Goal: Task Accomplishment & Management: Use online tool/utility

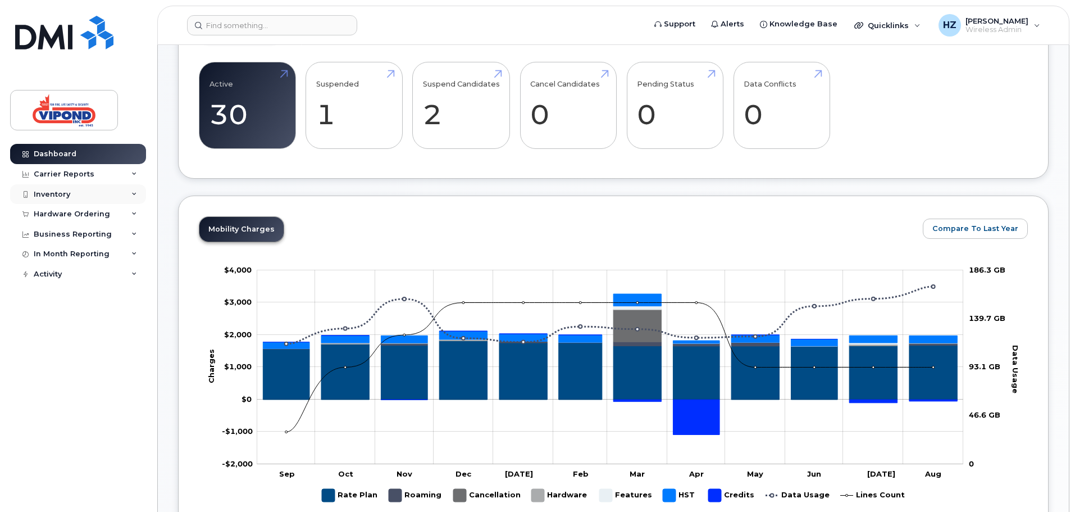
scroll to position [112, 0]
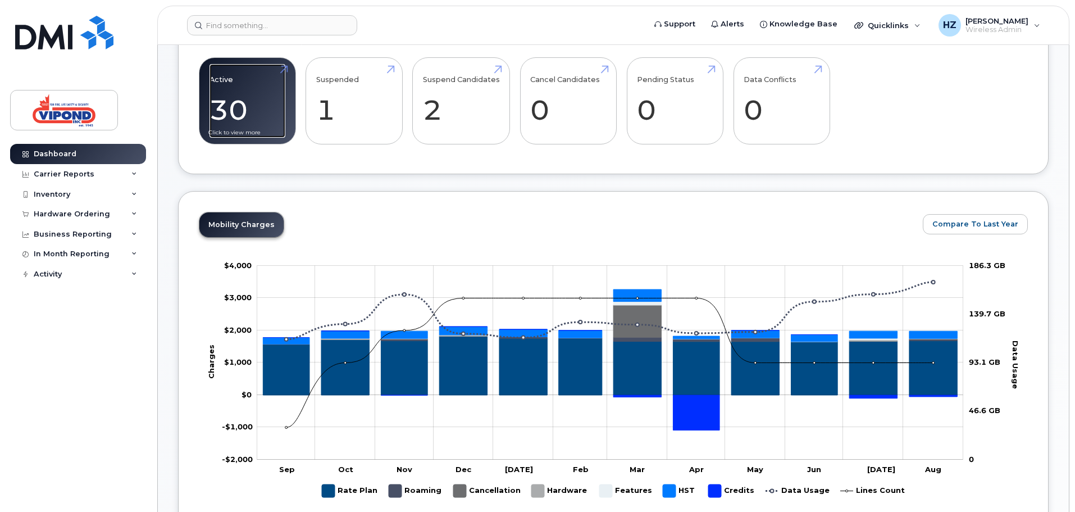
click at [265, 90] on link "Active 30 -96%" at bounding box center [248, 101] width 76 height 74
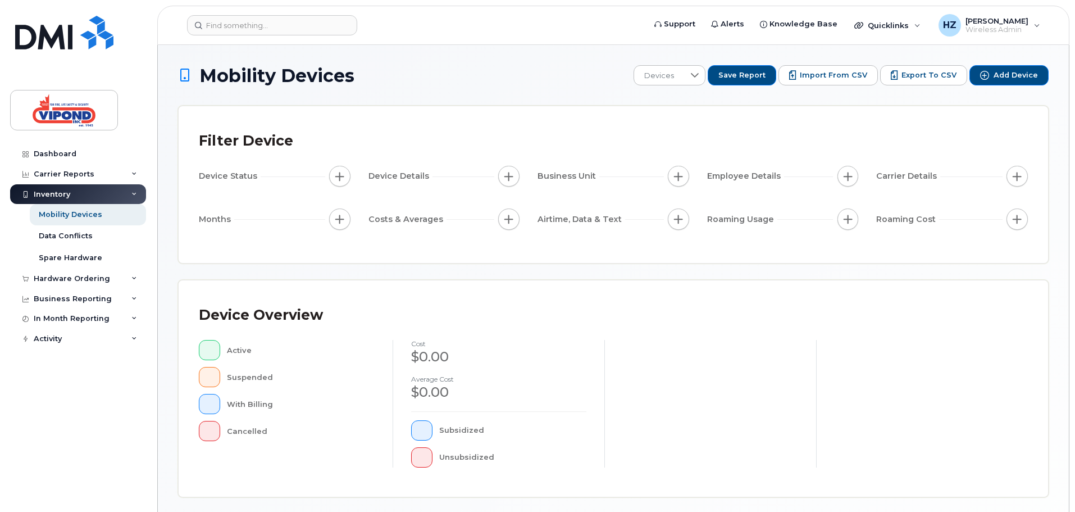
scroll to position [261, 0]
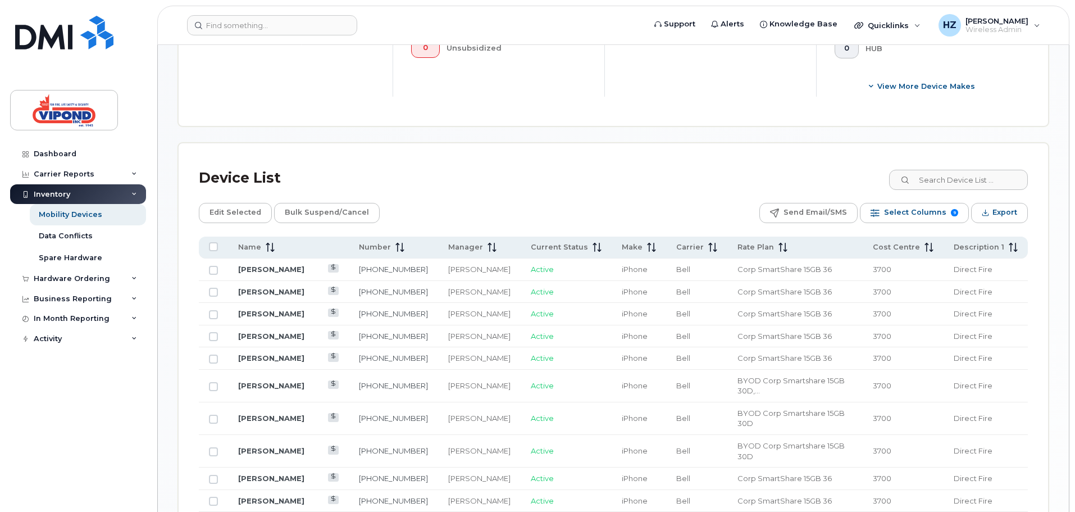
scroll to position [485, 0]
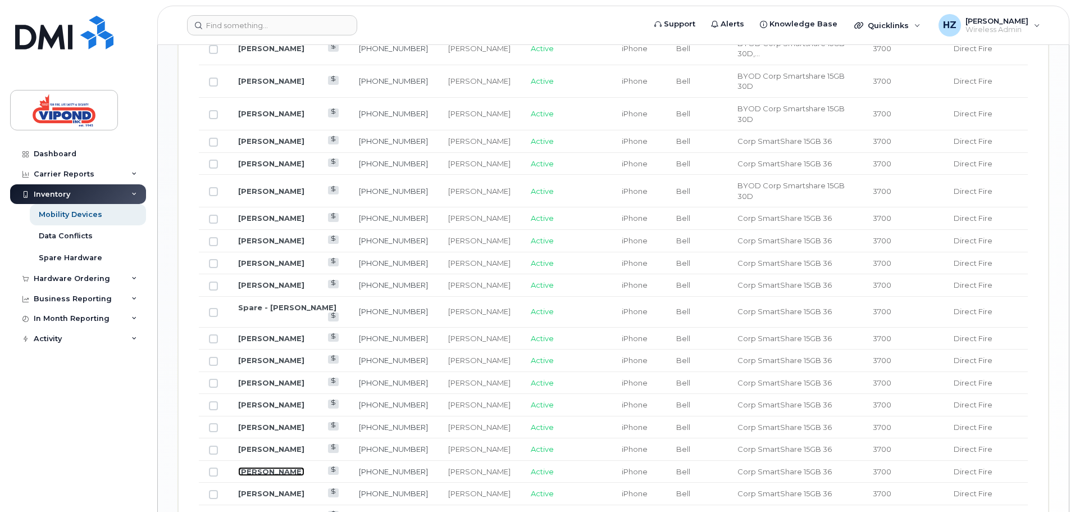
scroll to position [710, 0]
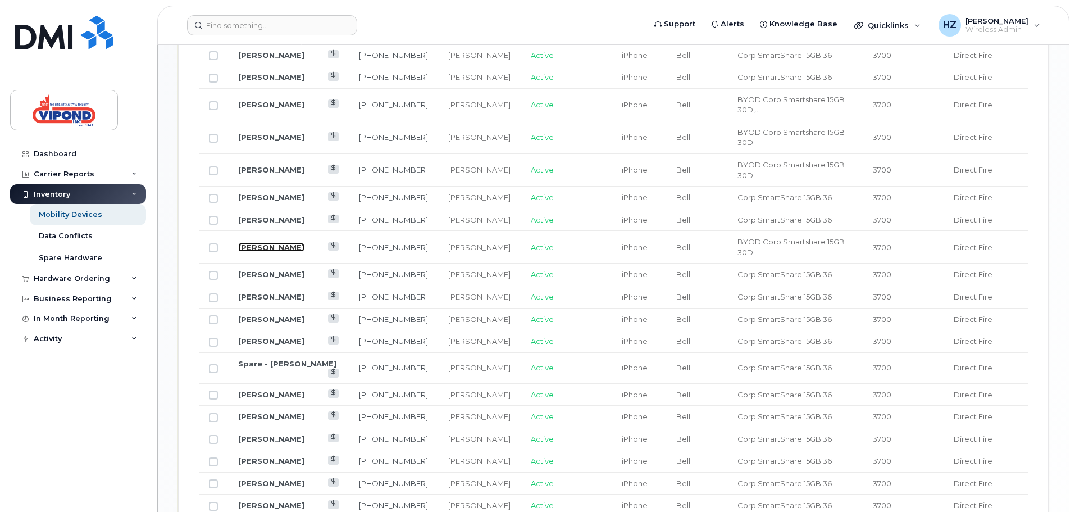
drag, startPoint x: 289, startPoint y: 217, endPoint x: 283, endPoint y: 211, distance: 8.4
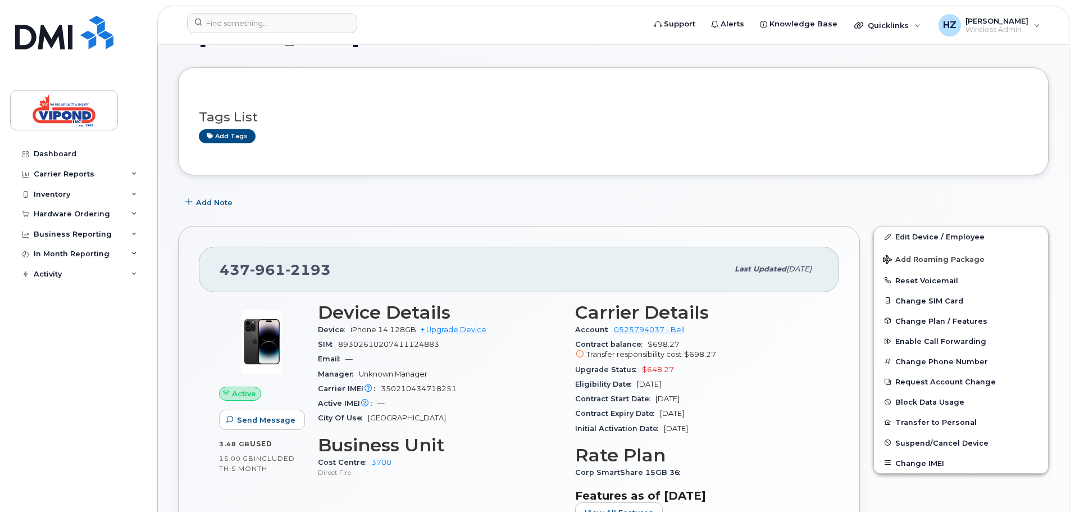
scroll to position [56, 0]
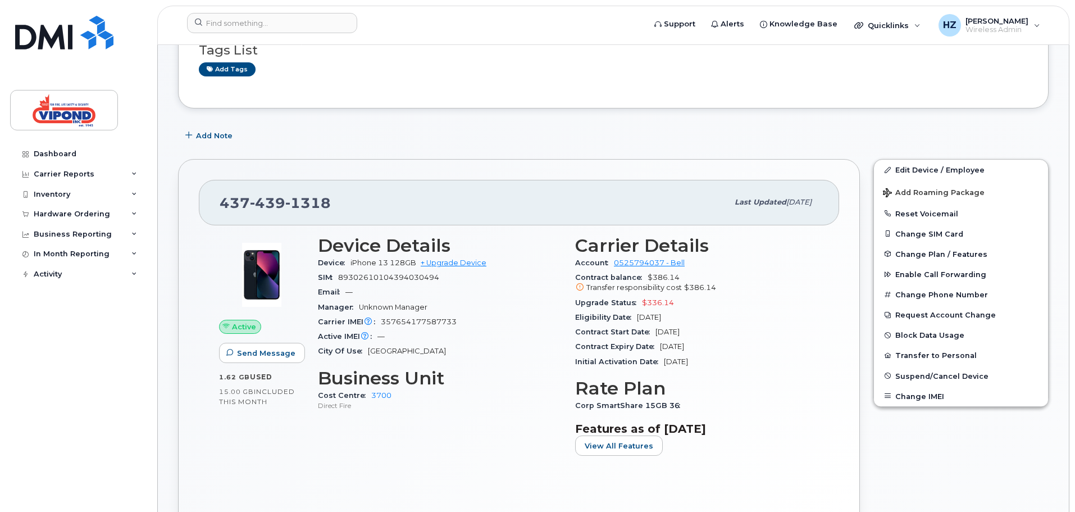
scroll to position [112, 0]
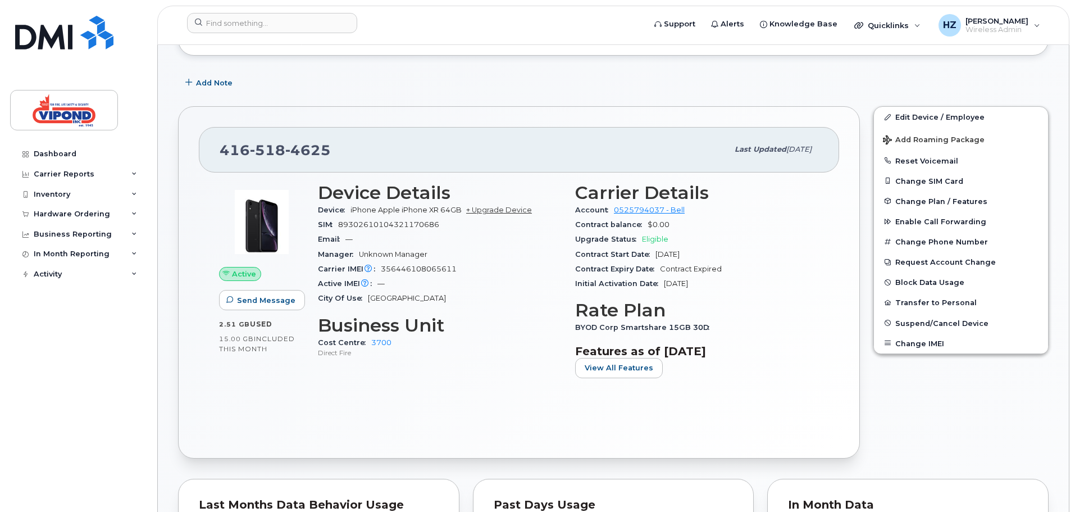
scroll to position [169, 0]
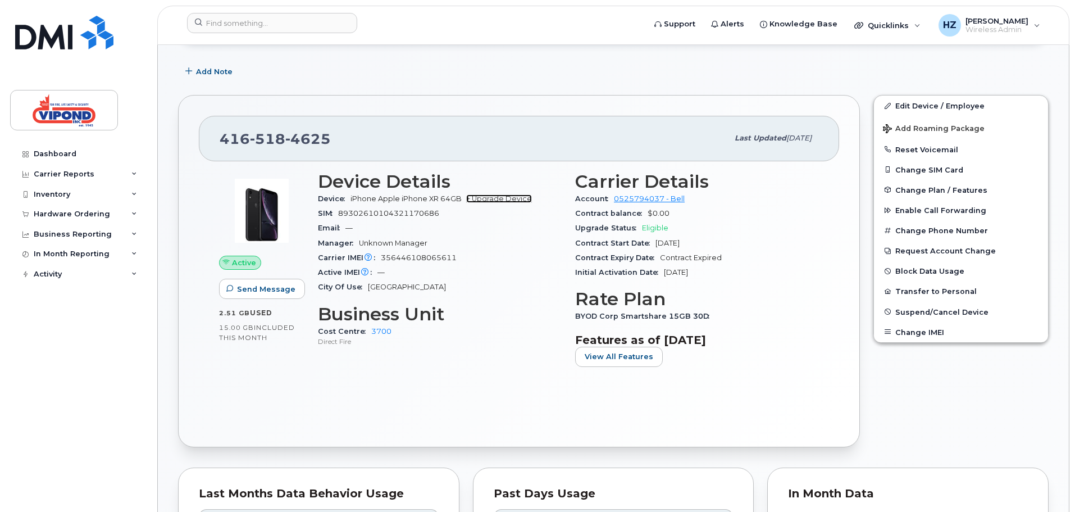
click at [517, 201] on link "+ Upgrade Device" at bounding box center [499, 198] width 66 height 8
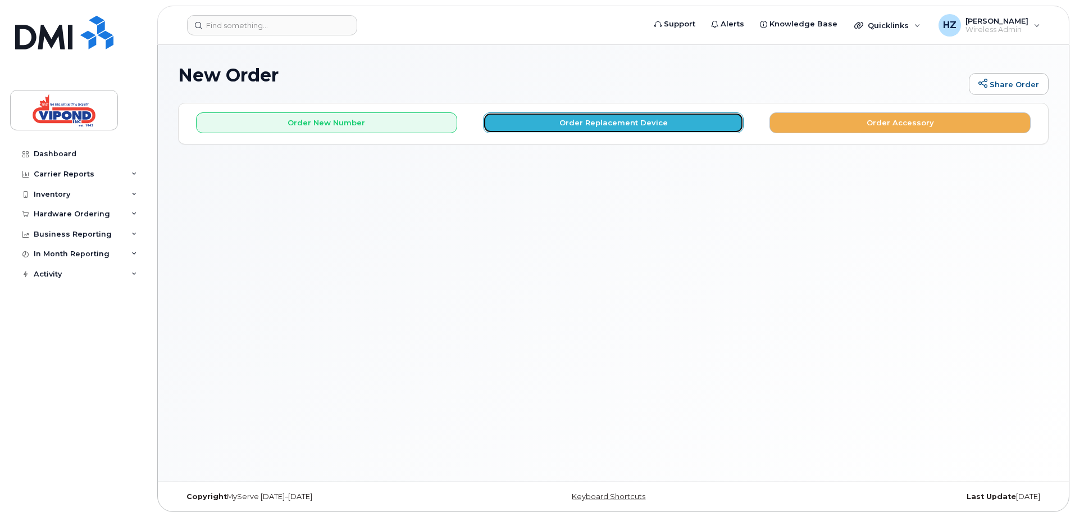
click at [660, 132] on button "Order Replacement Device" at bounding box center [613, 122] width 261 height 21
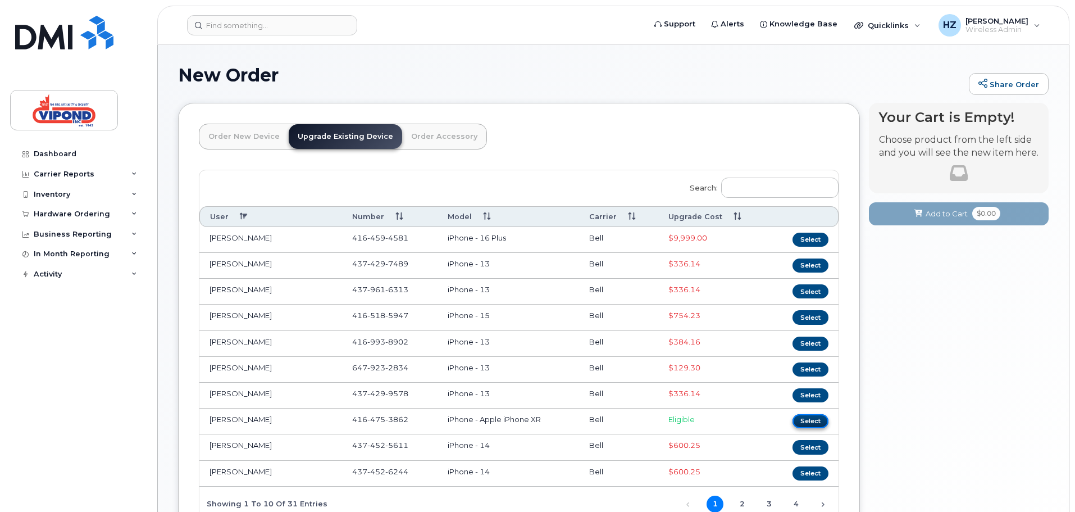
click at [813, 419] on button "Select" at bounding box center [811, 421] width 36 height 14
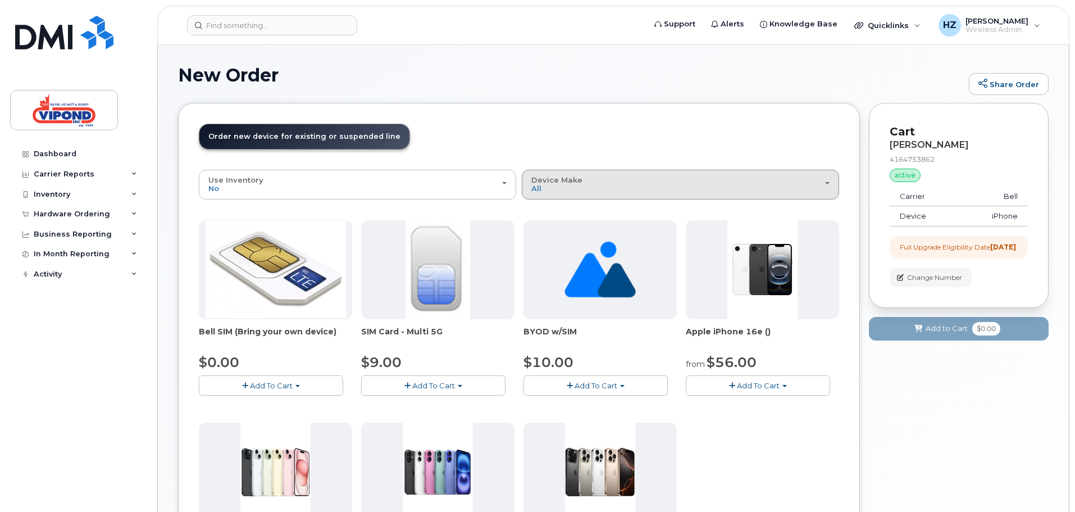
click at [574, 197] on button "Device Make All Cell Phone iPhone Unknown" at bounding box center [680, 184] width 317 height 29
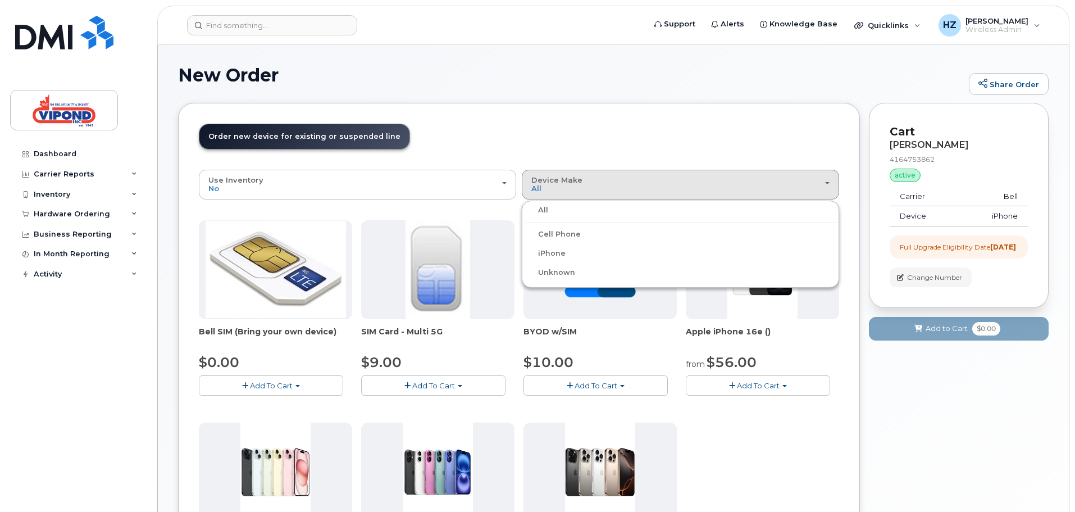
click at [574, 234] on label "Cell Phone" at bounding box center [553, 234] width 56 height 13
click at [0, 0] on input "Cell Phone" at bounding box center [0, 0] width 0 height 0
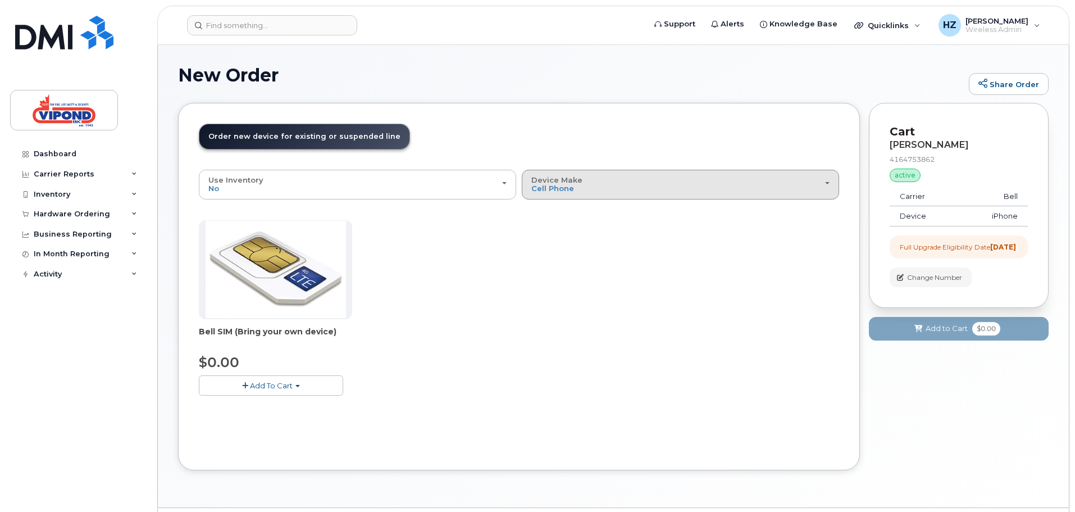
click at [585, 189] on div "Device Make All Cell Phone iPhone Unknown" at bounding box center [680, 184] width 298 height 17
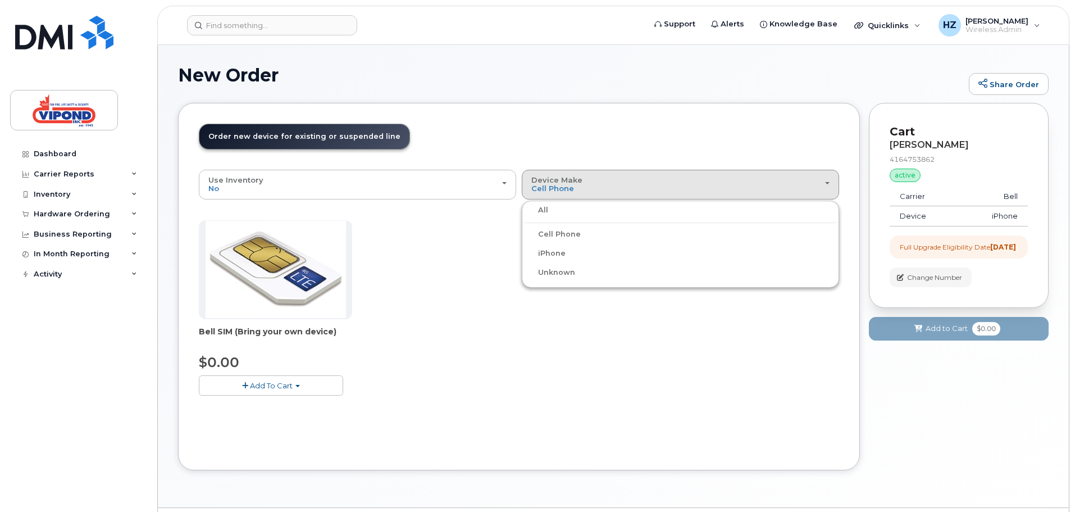
click at [585, 215] on div "All" at bounding box center [681, 209] width 312 height 13
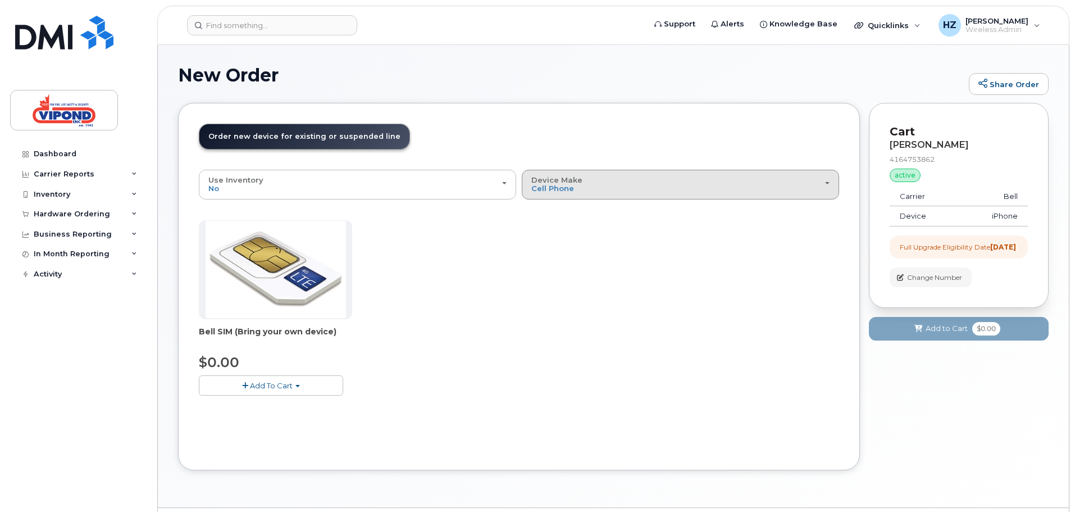
click at [826, 187] on div "Device Make All Cell Phone iPhone Unknown" at bounding box center [680, 184] width 298 height 17
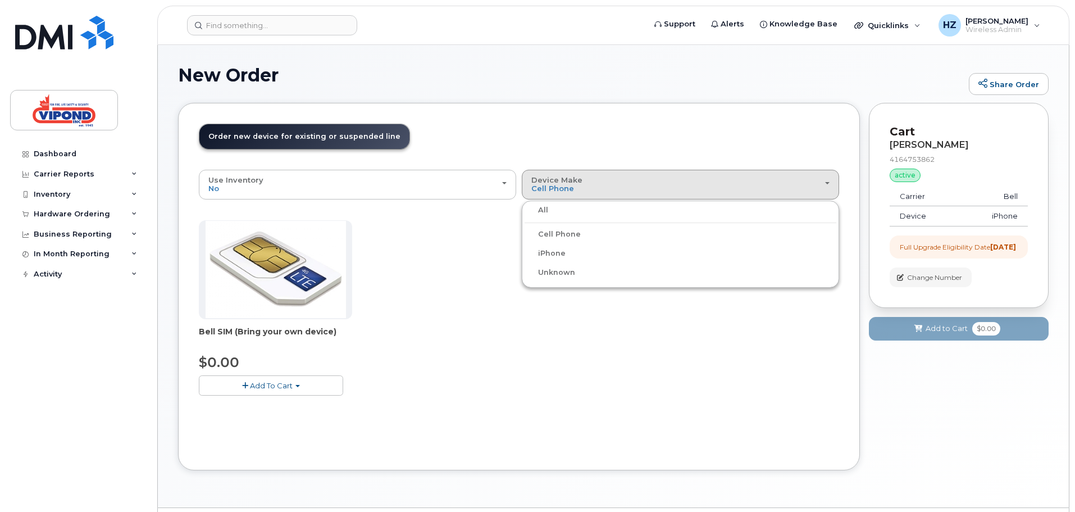
click at [724, 216] on div "All" at bounding box center [681, 209] width 312 height 13
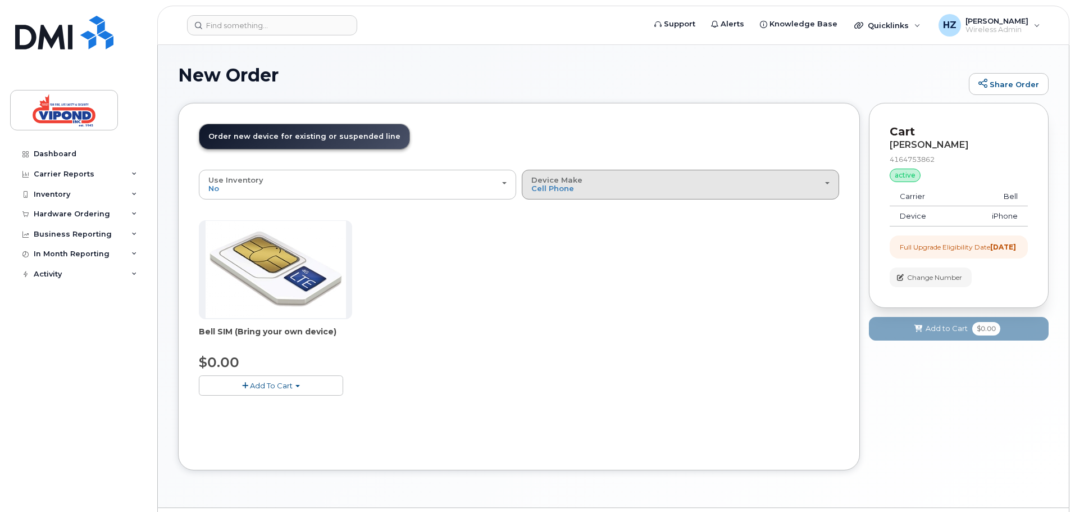
click at [759, 181] on div "Device Make All Cell Phone iPhone Unknown" at bounding box center [680, 184] width 298 height 17
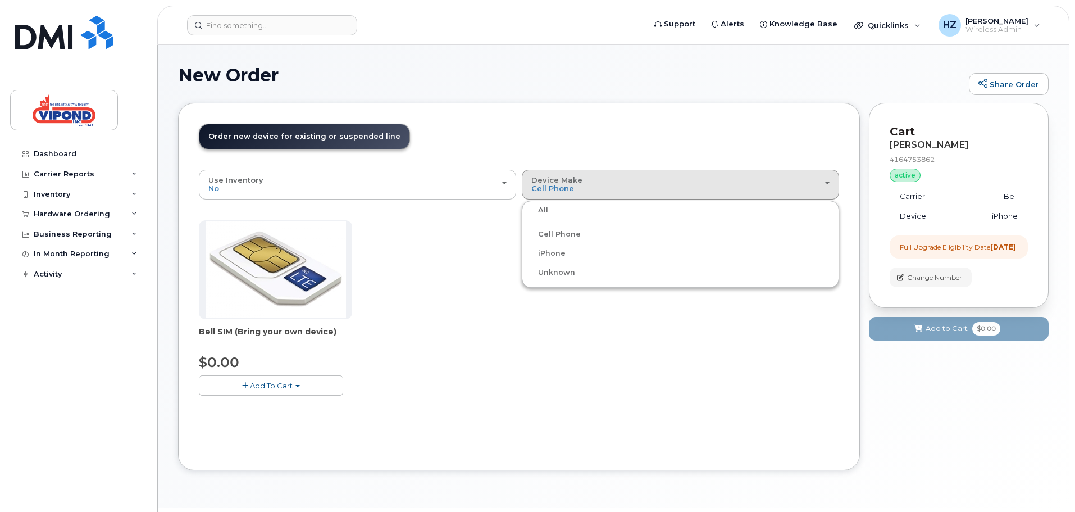
click at [543, 211] on label "All" at bounding box center [537, 209] width 24 height 13
click at [0, 0] on input "All" at bounding box center [0, 0] width 0 height 0
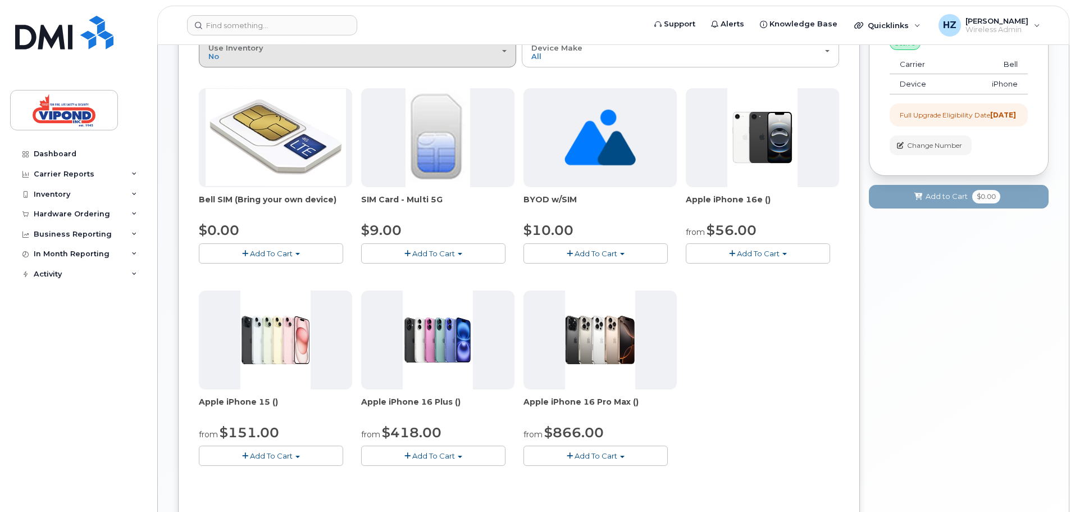
scroll to position [112, 0]
